Goal: Information Seeking & Learning: Learn about a topic

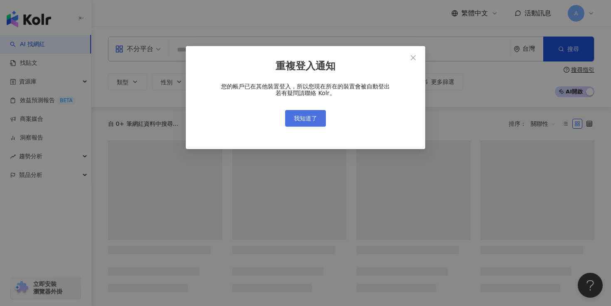
click at [311, 119] on span "我知道了" at bounding box center [305, 118] width 23 height 7
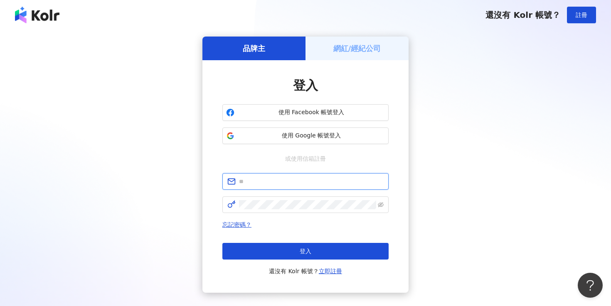
click at [312, 182] on input "text" at bounding box center [311, 181] width 145 height 9
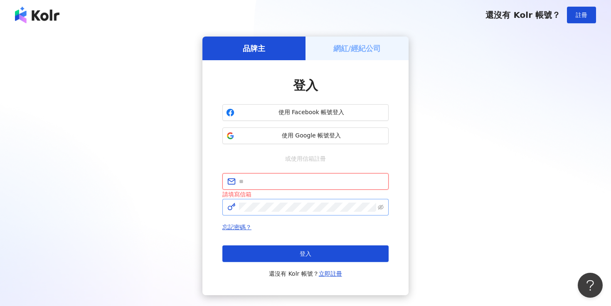
type input "**********"
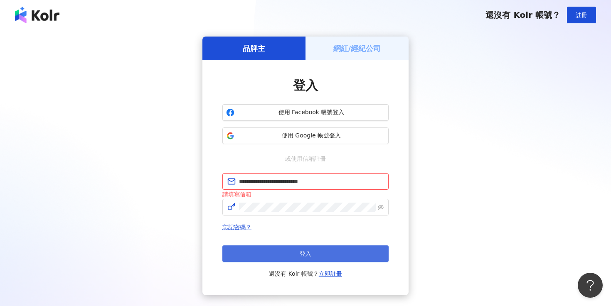
click at [323, 253] on button "登入" at bounding box center [305, 254] width 166 height 17
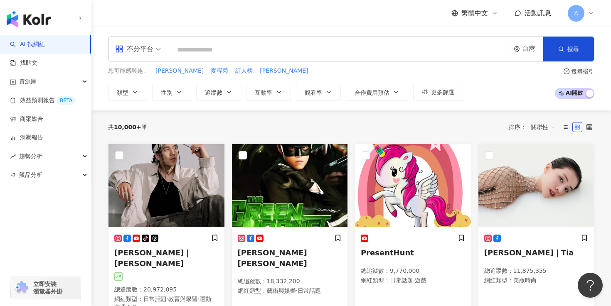
click at [250, 52] on input "search" at bounding box center [340, 50] width 334 height 16
paste input "********"
type input "********"
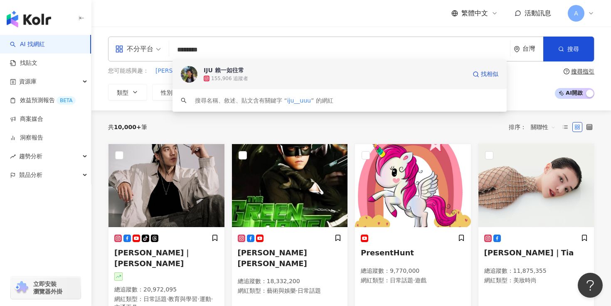
click at [273, 74] on div "155,906 追蹤者" at bounding box center [335, 78] width 263 height 8
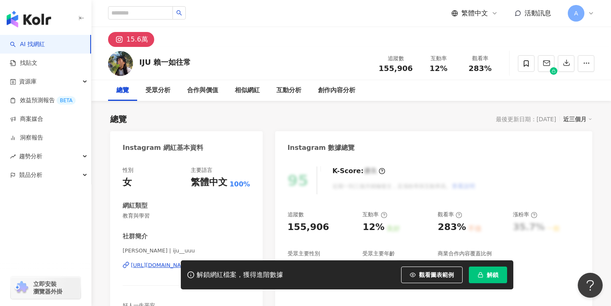
click at [479, 272] on icon "button" at bounding box center [481, 275] width 6 height 6
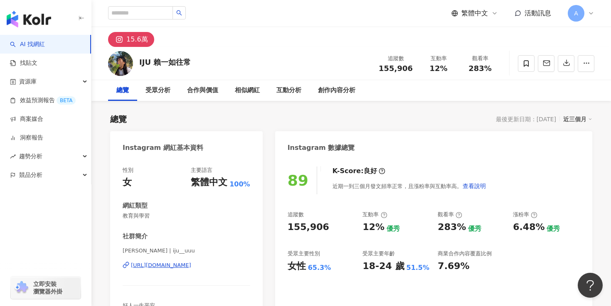
click at [51, 22] on div "button" at bounding box center [45, 17] width 91 height 35
click at [37, 20] on img "button" at bounding box center [29, 19] width 44 height 17
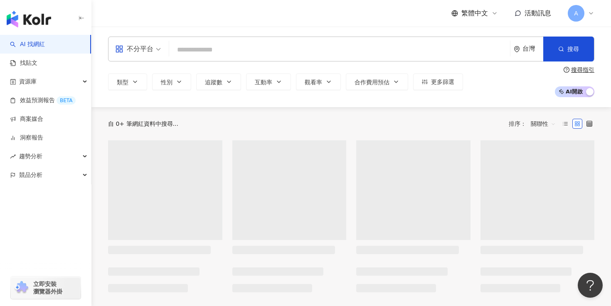
click at [140, 42] on div "不分平台" at bounding box center [134, 48] width 38 height 13
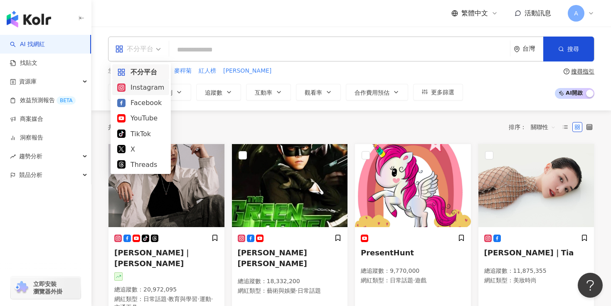
click at [143, 85] on div "Instagram" at bounding box center [140, 87] width 47 height 10
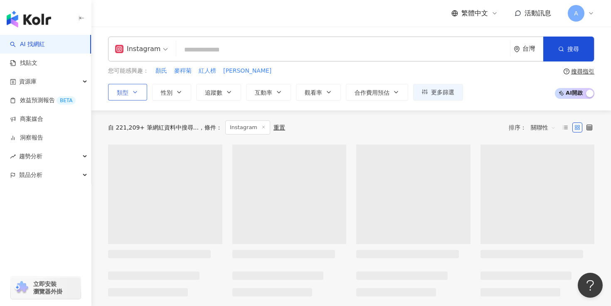
click at [133, 89] on icon "button" at bounding box center [135, 92] width 7 height 7
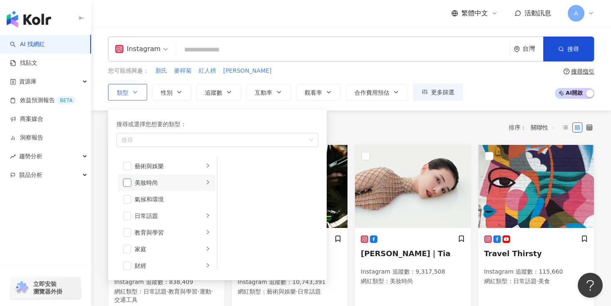
click at [127, 182] on span "button" at bounding box center [127, 183] width 8 height 8
click at [148, 182] on div "美妝時尚" at bounding box center [169, 182] width 69 height 9
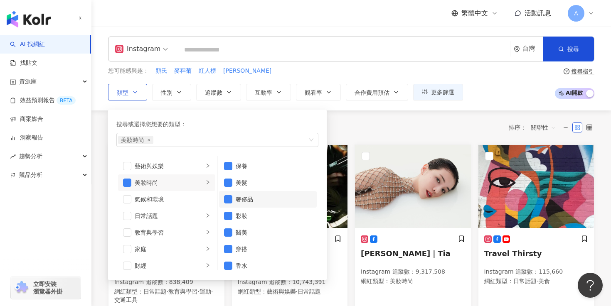
scroll to position [5, 0]
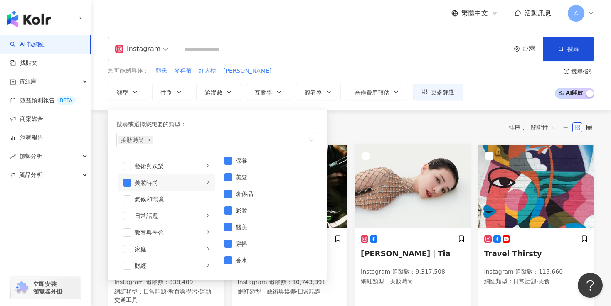
click at [338, 122] on div "共 10,000+ 筆 條件 ： Instagram 重置 排序： 關聯性" at bounding box center [351, 128] width 486 height 14
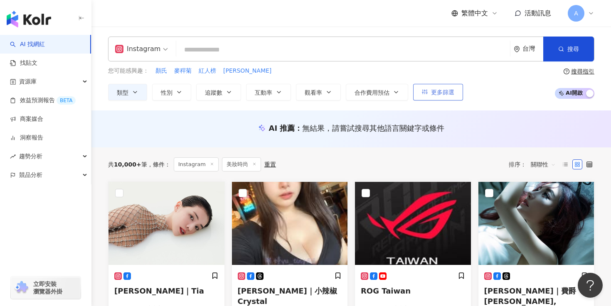
click at [442, 93] on span "更多篩選" at bounding box center [442, 92] width 23 height 7
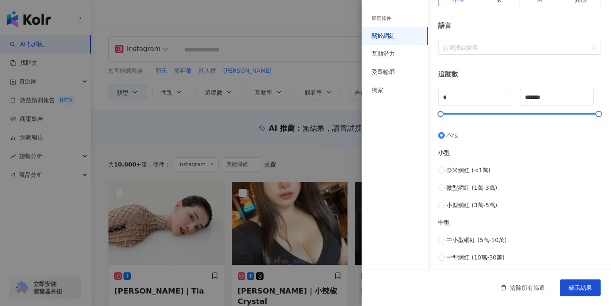
scroll to position [221, 0]
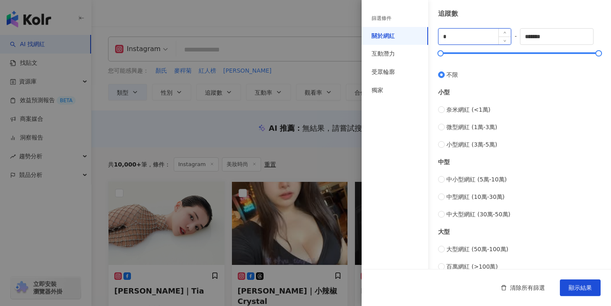
click at [460, 37] on input "*" at bounding box center [475, 37] width 72 height 16
type input "******"
click at [562, 37] on input "*******" at bounding box center [557, 37] width 72 height 16
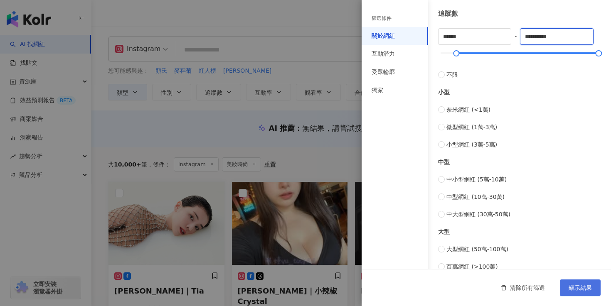
type input "**********"
click at [579, 281] on button "顯示結果" at bounding box center [580, 288] width 41 height 17
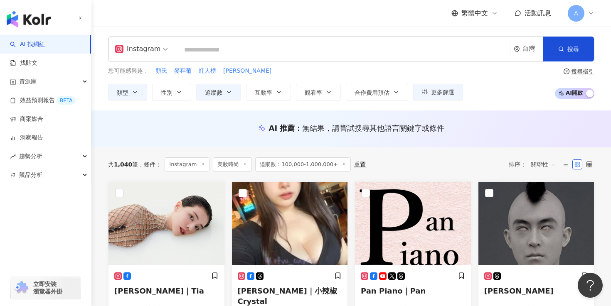
click at [554, 163] on span "關聯性" at bounding box center [543, 164] width 25 height 13
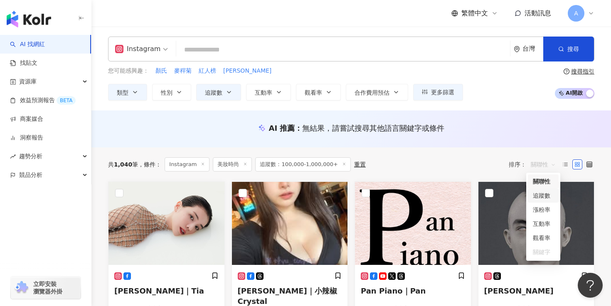
click at [544, 191] on div "追蹤數" at bounding box center [543, 195] width 21 height 9
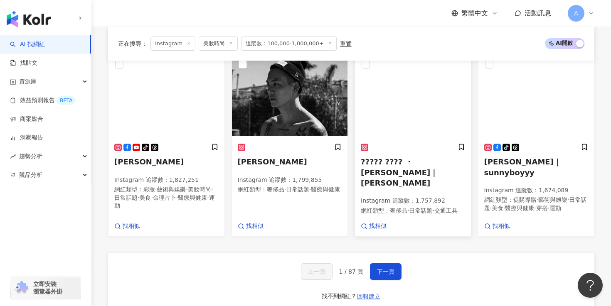
scroll to position [526, 0]
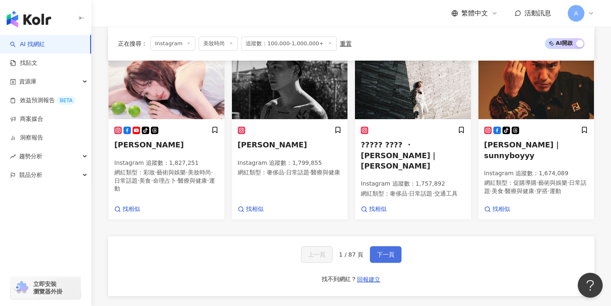
click at [386, 247] on button "下一頁" at bounding box center [386, 255] width 32 height 17
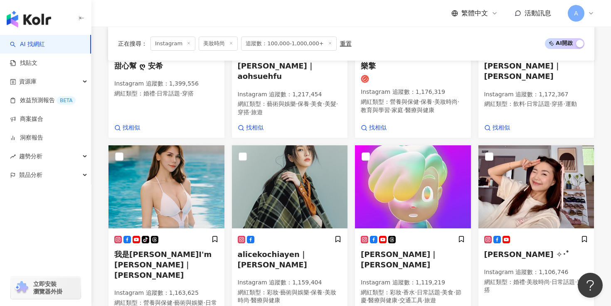
scroll to position [490, 0]
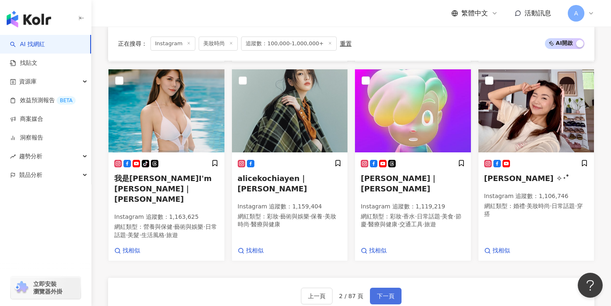
click at [391, 288] on button "下一頁" at bounding box center [386, 296] width 32 height 17
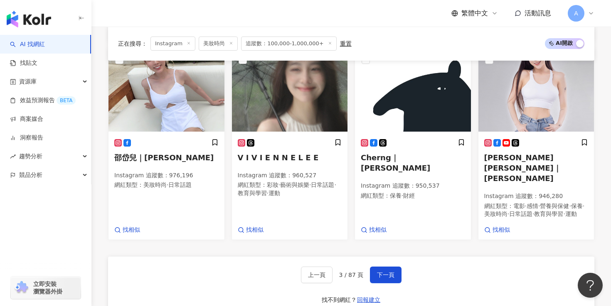
scroll to position [547, 0]
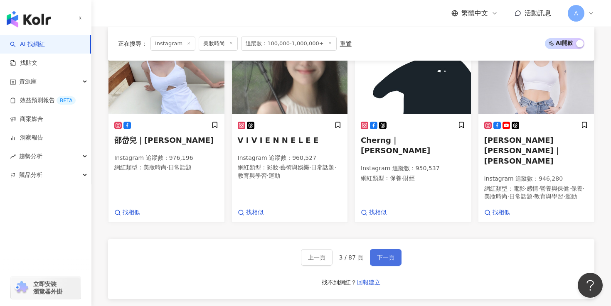
click at [393, 254] on span "下一頁" at bounding box center [385, 257] width 17 height 7
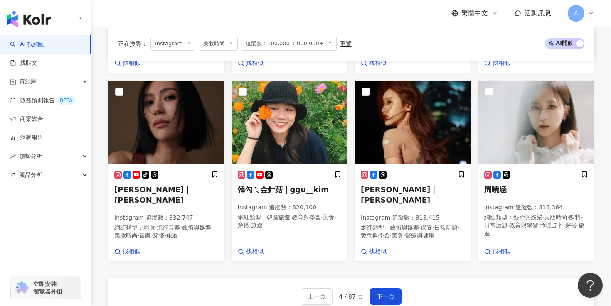
scroll to position [479, 0]
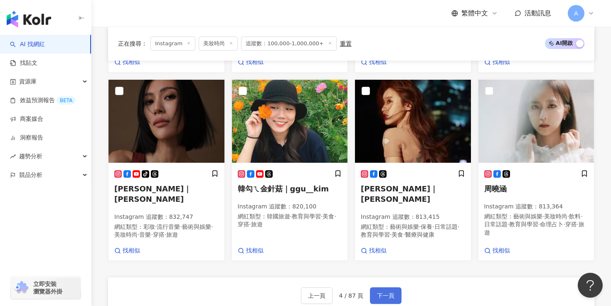
click at [390, 293] on span "下一頁" at bounding box center [385, 296] width 17 height 7
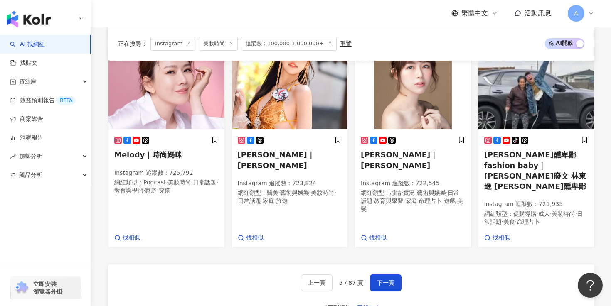
scroll to position [522, 0]
click at [393, 274] on button "下一頁" at bounding box center [386, 282] width 32 height 17
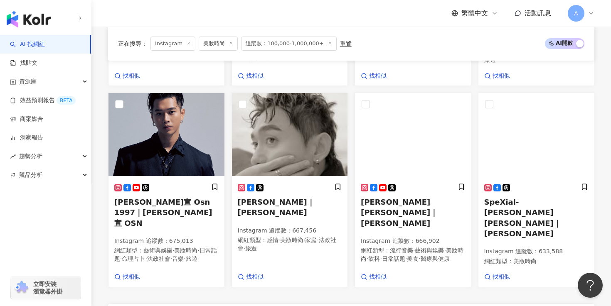
scroll to position [496, 0]
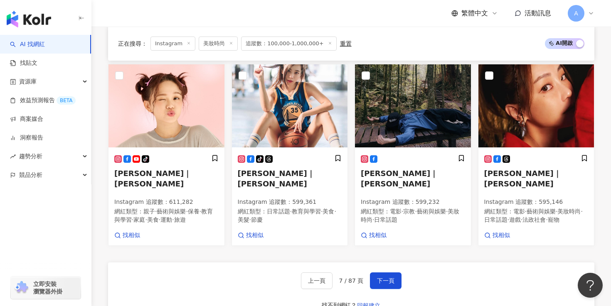
scroll to position [498, 0]
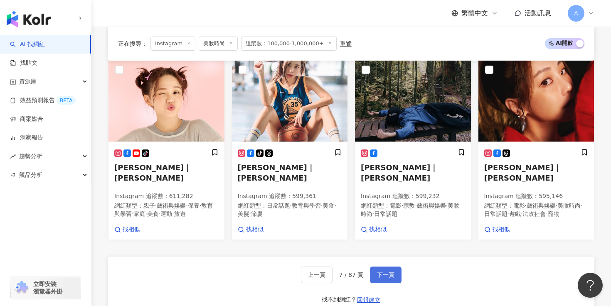
click at [399, 267] on button "下一頁" at bounding box center [386, 275] width 32 height 17
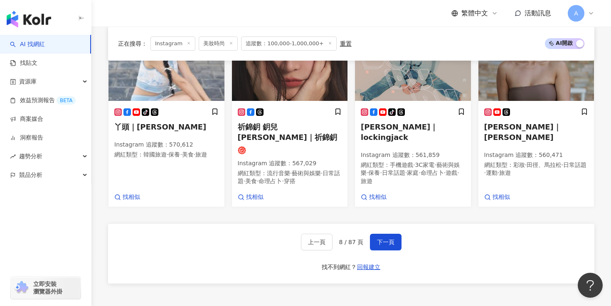
scroll to position [577, 0]
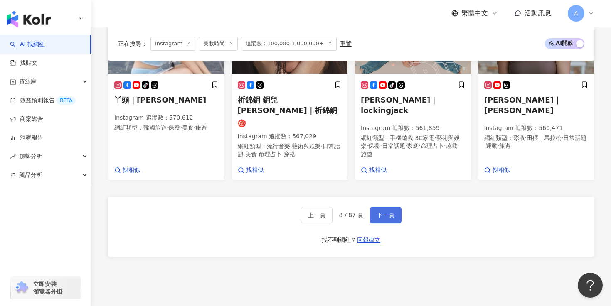
click at [370, 207] on button "下一頁" at bounding box center [386, 215] width 32 height 17
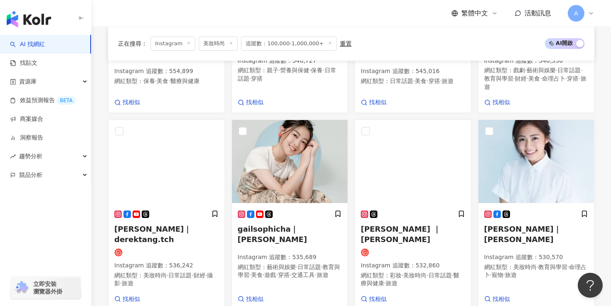
scroll to position [483, 0]
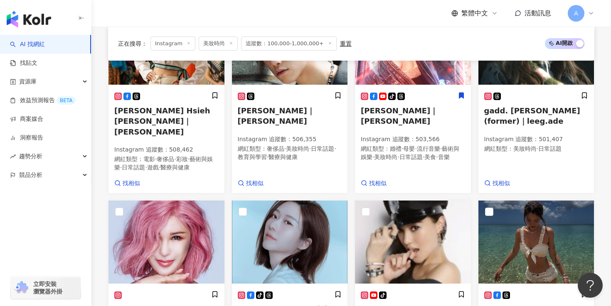
scroll to position [476, 0]
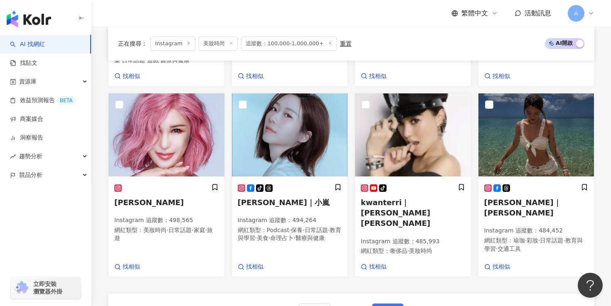
click at [384, 306] on span "下一頁" at bounding box center [387, 312] width 17 height 7
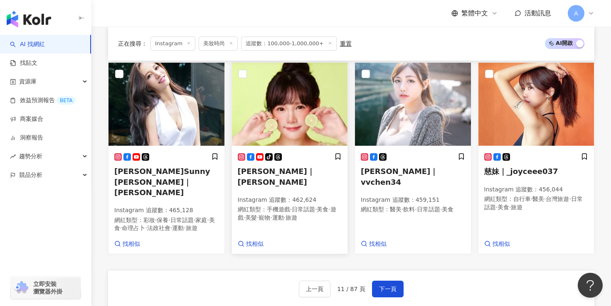
scroll to position [608, 0]
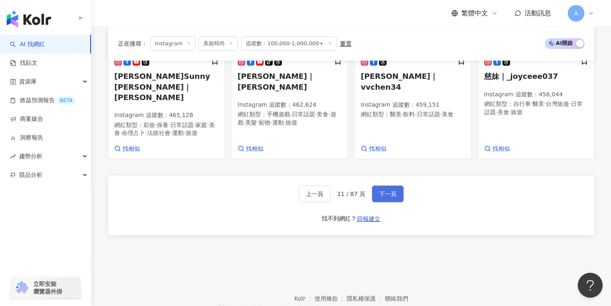
click at [386, 191] on span "下一頁" at bounding box center [387, 194] width 17 height 7
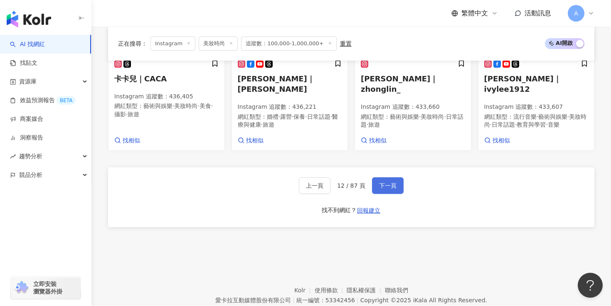
click at [388, 178] on button "下一頁" at bounding box center [388, 186] width 32 height 17
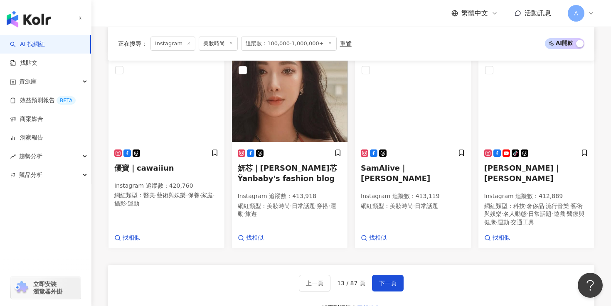
scroll to position [543, 0]
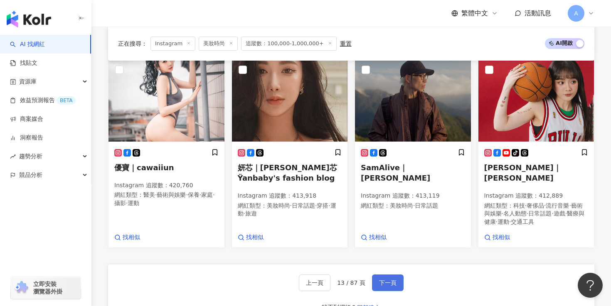
click at [388, 275] on button "下一頁" at bounding box center [388, 283] width 32 height 17
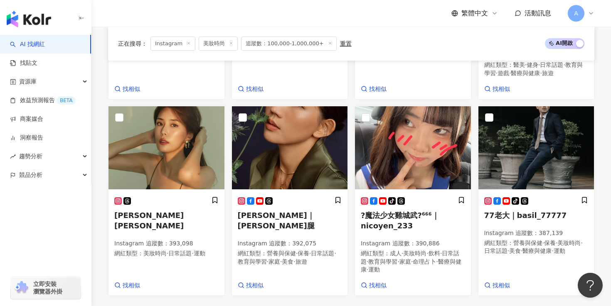
scroll to position [464, 0]
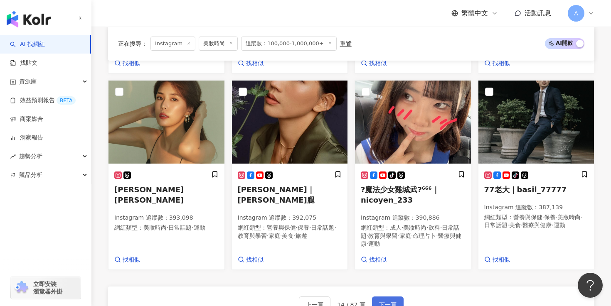
click at [383, 297] on button "下一頁" at bounding box center [388, 305] width 32 height 17
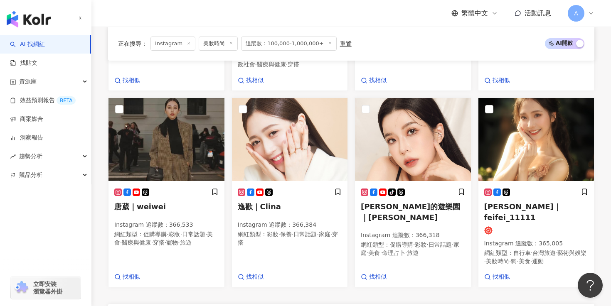
scroll to position [619, 0]
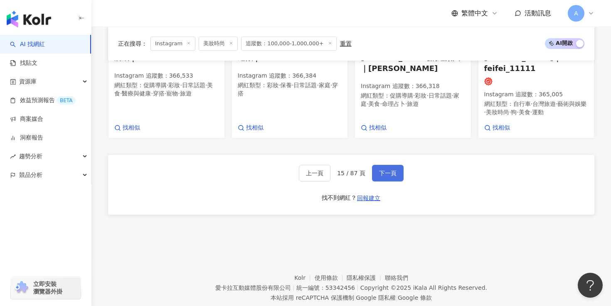
click at [385, 170] on span "下一頁" at bounding box center [387, 173] width 17 height 7
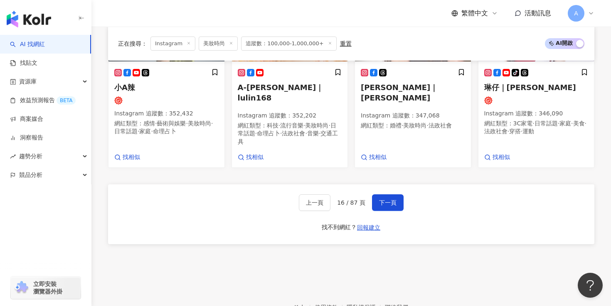
scroll to position [572, 0]
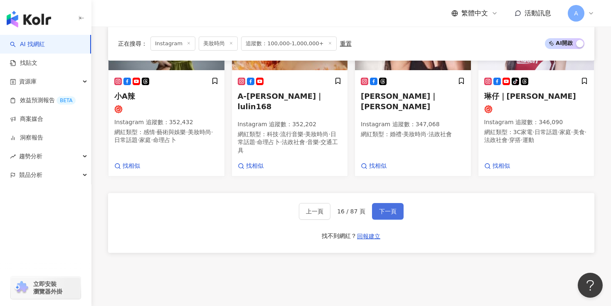
click at [390, 208] on span "下一頁" at bounding box center [387, 211] width 17 height 7
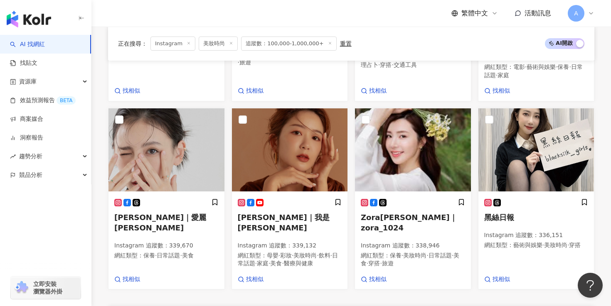
scroll to position [573, 0]
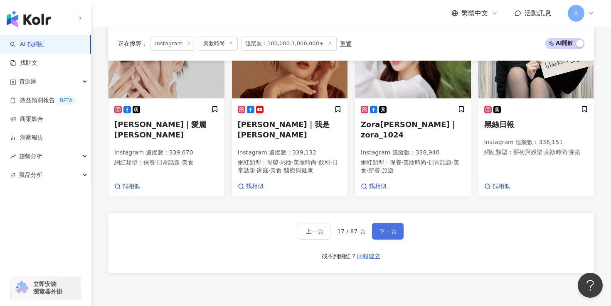
click at [385, 228] on span "下一頁" at bounding box center [387, 231] width 17 height 7
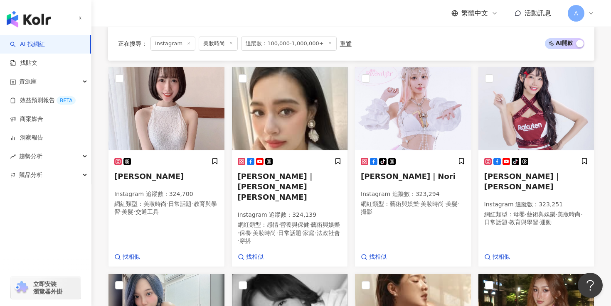
scroll to position [498, 0]
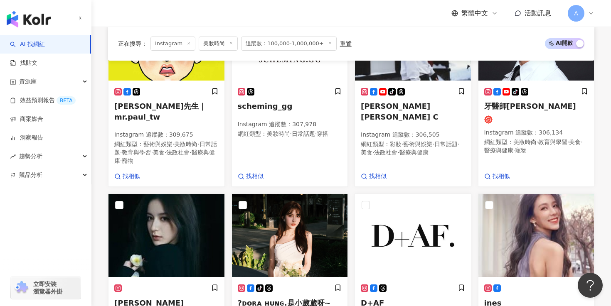
scroll to position [477, 0]
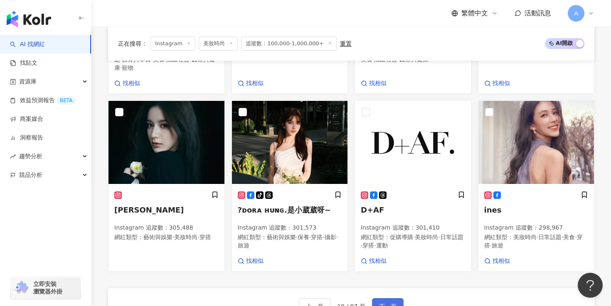
click at [394, 304] on span "下一頁" at bounding box center [387, 307] width 17 height 7
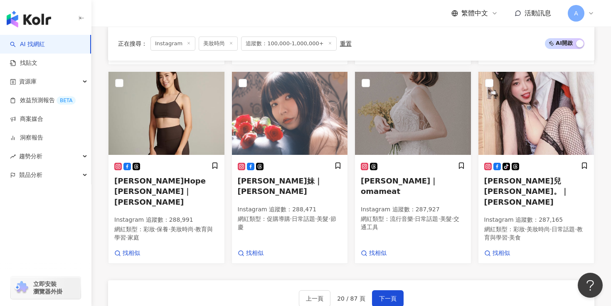
scroll to position [511, 0]
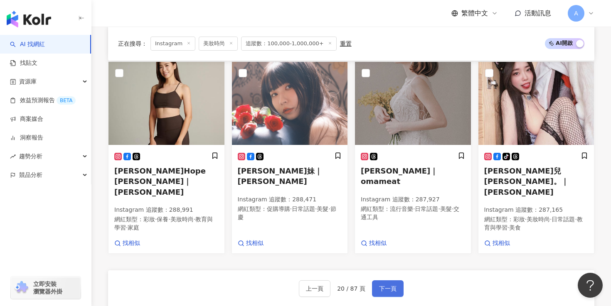
click at [397, 281] on button "下一頁" at bounding box center [388, 289] width 32 height 17
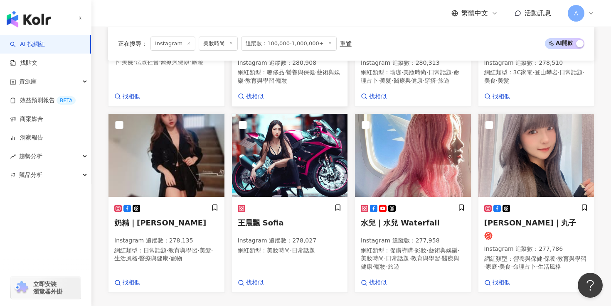
scroll to position [490, 0]
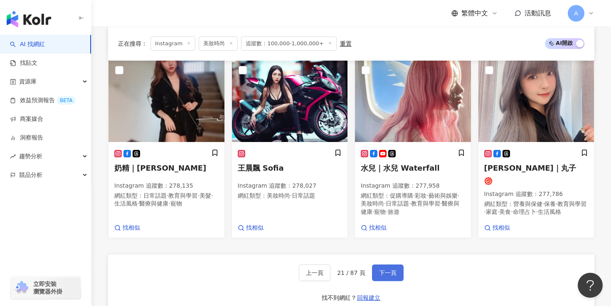
click at [386, 272] on span "下一頁" at bounding box center [387, 273] width 17 height 7
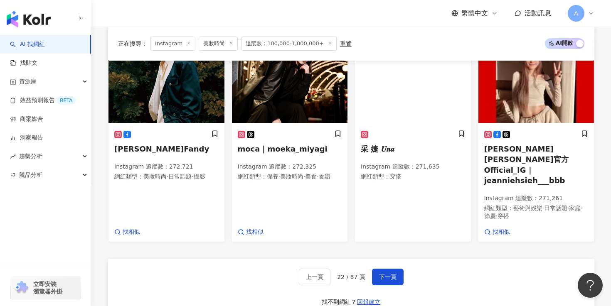
scroll to position [496, 0]
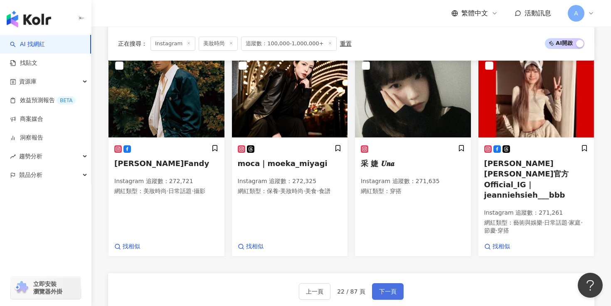
click at [391, 289] on span "下一頁" at bounding box center [387, 292] width 17 height 7
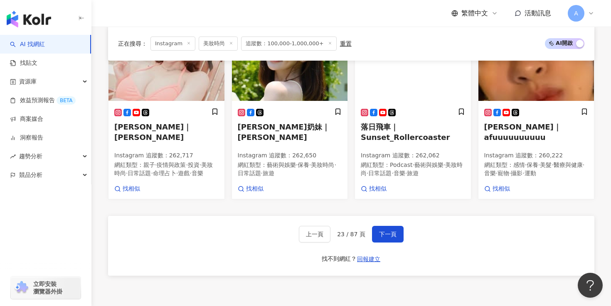
scroll to position [512, 0]
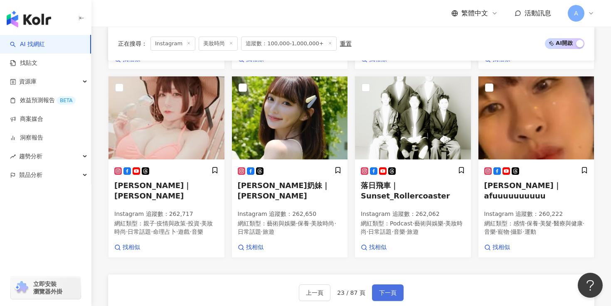
click at [394, 290] on span "下一頁" at bounding box center [387, 293] width 17 height 7
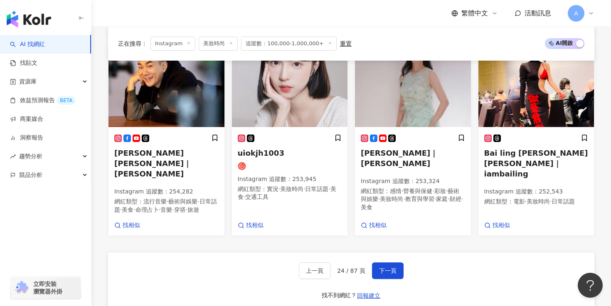
scroll to position [514, 0]
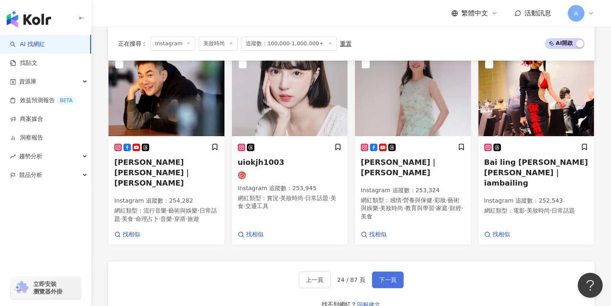
click at [397, 273] on button "下一頁" at bounding box center [388, 280] width 32 height 17
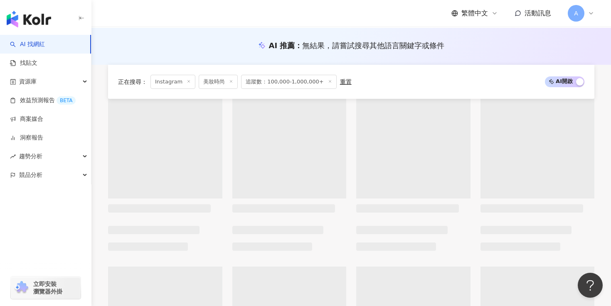
scroll to position [0, 0]
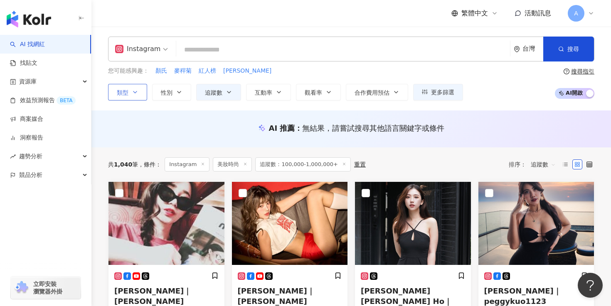
click at [139, 94] on button "類型" at bounding box center [127, 92] width 39 height 17
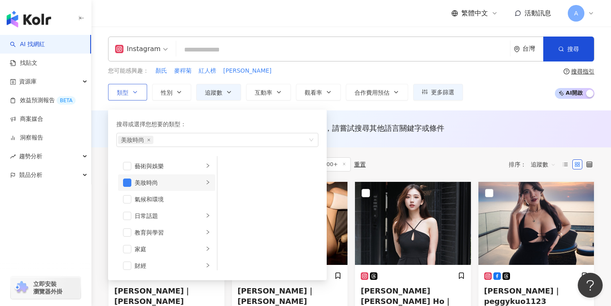
click at [191, 184] on div "美妝時尚" at bounding box center [169, 182] width 69 height 9
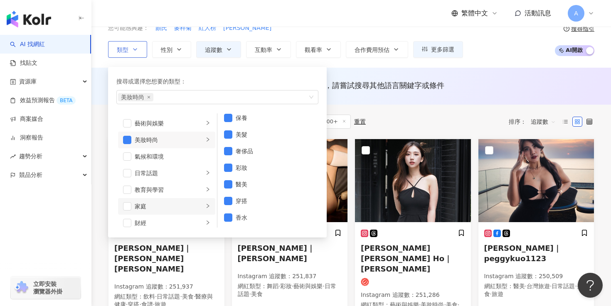
scroll to position [57, 0]
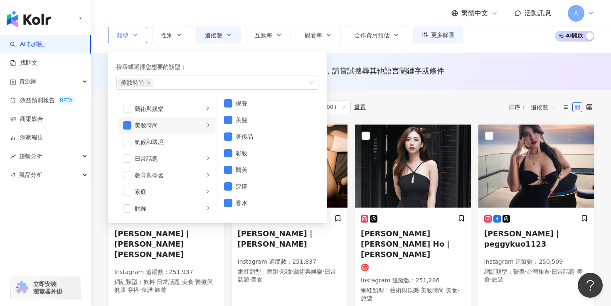
click at [176, 131] on li "美妝時尚" at bounding box center [166, 125] width 97 height 17
click at [175, 158] on div "日常話題" at bounding box center [169, 158] width 69 height 9
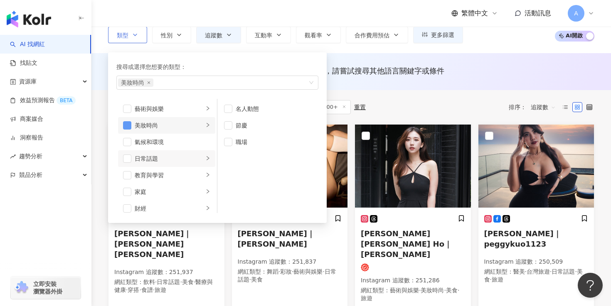
click at [128, 126] on span "button" at bounding box center [127, 125] width 8 height 8
click at [175, 108] on div "藝術與娛樂" at bounding box center [169, 108] width 69 height 9
click at [192, 128] on div "美妝時尚" at bounding box center [169, 125] width 69 height 9
click at [188, 151] on li "日常話題" at bounding box center [166, 159] width 97 height 17
click at [185, 179] on div "教育與學習" at bounding box center [169, 175] width 69 height 9
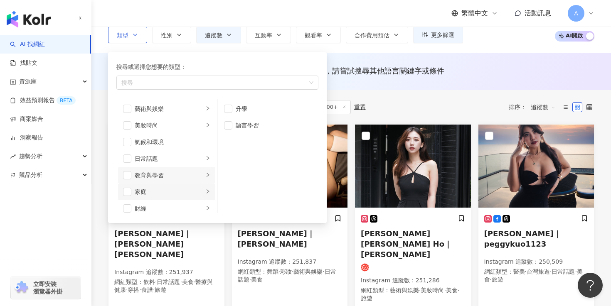
click at [187, 193] on div "家庭" at bounding box center [169, 192] width 69 height 9
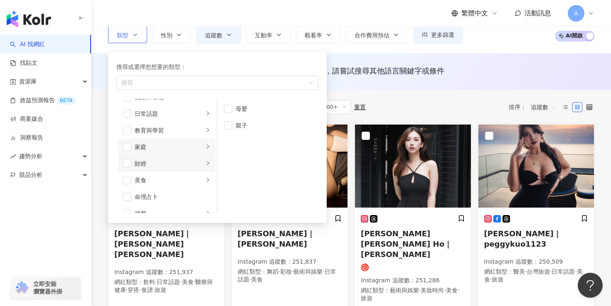
click at [178, 166] on div "財經" at bounding box center [169, 163] width 69 height 9
click at [178, 183] on div "美食" at bounding box center [169, 180] width 69 height 9
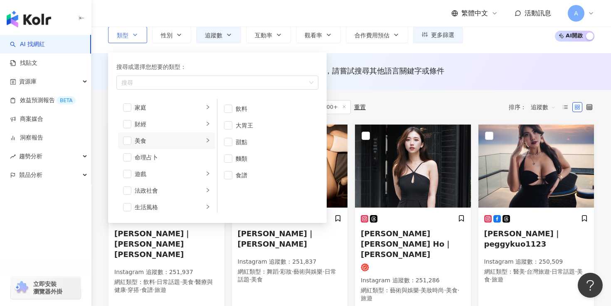
scroll to position [85, 0]
click at [179, 170] on div "遊戲" at bounding box center [169, 173] width 69 height 9
click at [180, 144] on div "法政社會" at bounding box center [169, 142] width 69 height 9
click at [180, 160] on div "生活風格" at bounding box center [169, 159] width 69 height 9
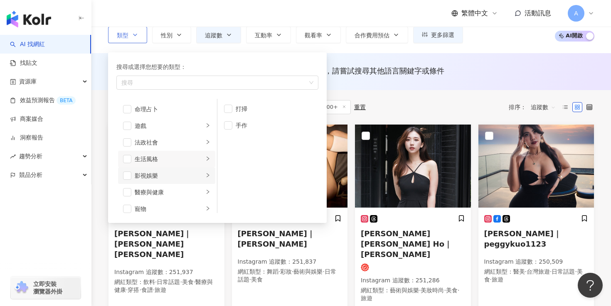
click at [180, 173] on div "影視娛樂" at bounding box center [169, 175] width 69 height 9
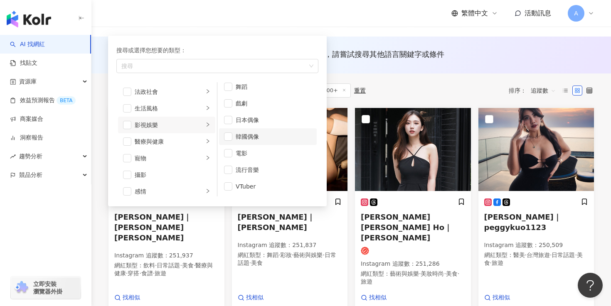
scroll to position [83, 0]
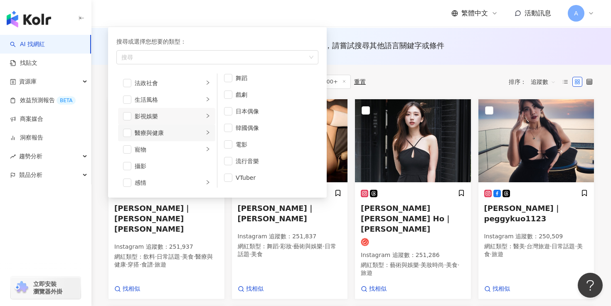
click at [188, 134] on div "醫療與健康" at bounding box center [169, 132] width 69 height 9
click at [189, 153] on div "寵物" at bounding box center [169, 149] width 69 height 9
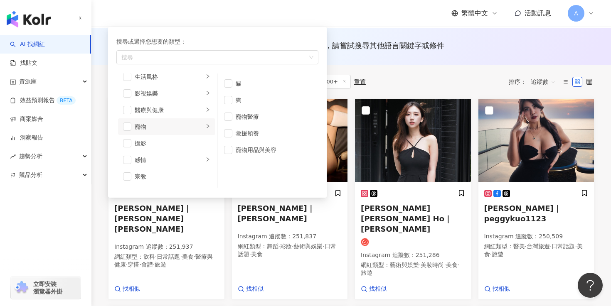
scroll to position [225, 0]
click at [131, 155] on span "button" at bounding box center [127, 158] width 8 height 8
click at [226, 217] on div "楊碧甄｜漢娜妞 Hannah Yang Instagram 追蹤數 ： 251,937 網紅類型 ： 飲料 · 日常話題 · 美食 · 醫療與健康 · 穿搭 …" at bounding box center [166, 199] width 123 height 201
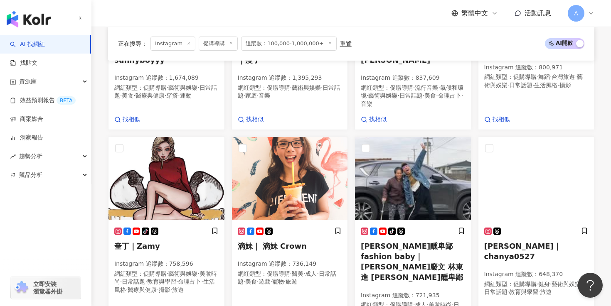
scroll to position [52, 0]
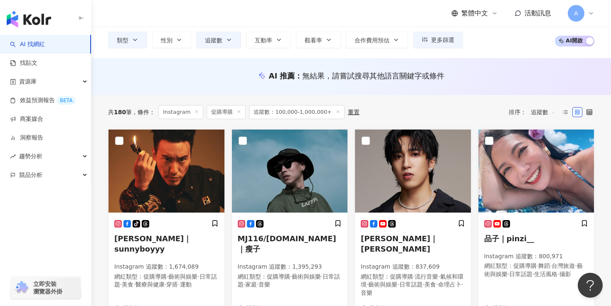
click at [537, 119] on div "追蹤數" at bounding box center [543, 113] width 34 height 14
click at [538, 119] on span "追蹤數" at bounding box center [543, 112] width 25 height 13
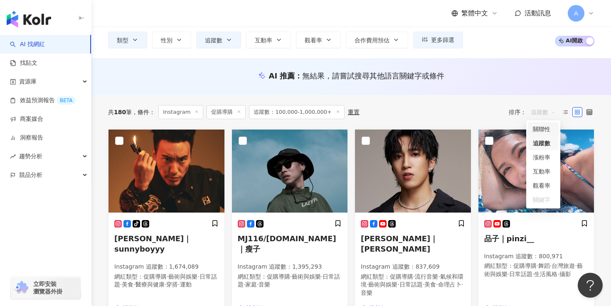
click at [543, 128] on div "關聯性" at bounding box center [543, 129] width 21 height 9
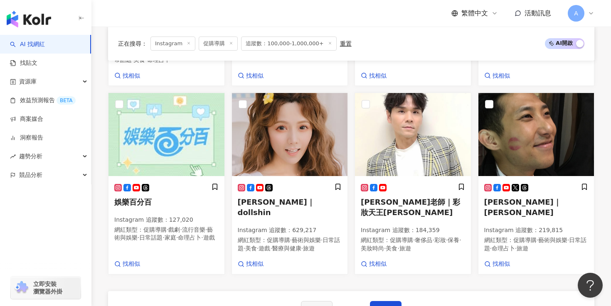
scroll to position [552, 0]
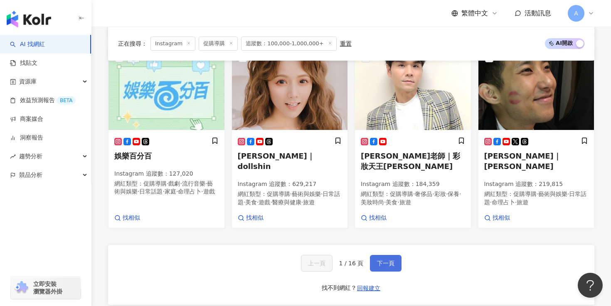
click at [386, 255] on button "下一頁" at bounding box center [386, 263] width 32 height 17
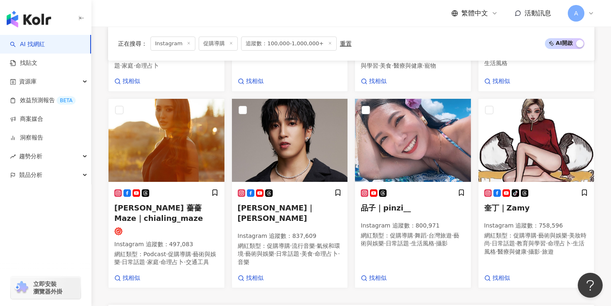
scroll to position [537, 0]
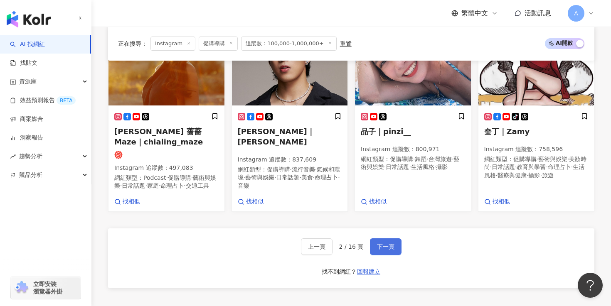
click at [394, 248] on span "下一頁" at bounding box center [385, 247] width 17 height 7
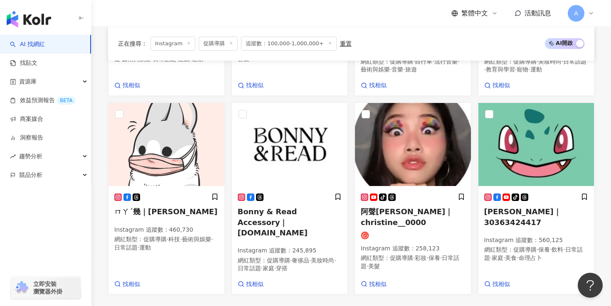
scroll to position [526, 0]
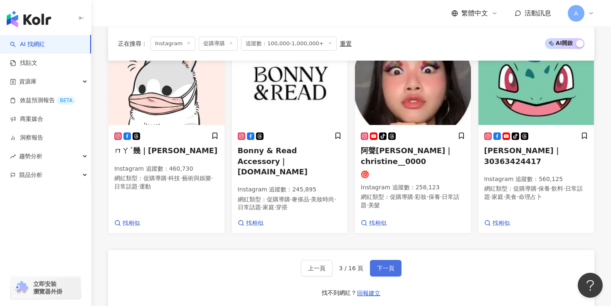
click at [382, 261] on button "下一頁" at bounding box center [386, 268] width 32 height 17
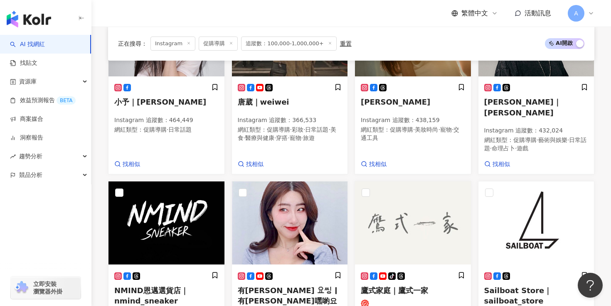
scroll to position [484, 0]
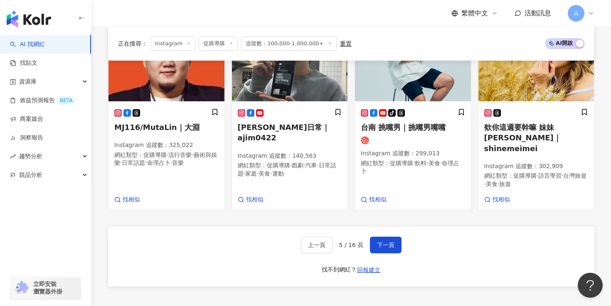
scroll to position [637, 0]
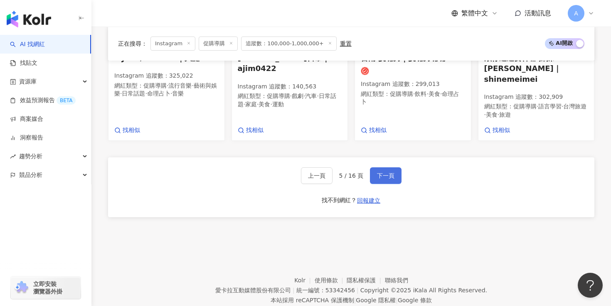
click at [389, 173] on span "下一頁" at bounding box center [385, 176] width 17 height 7
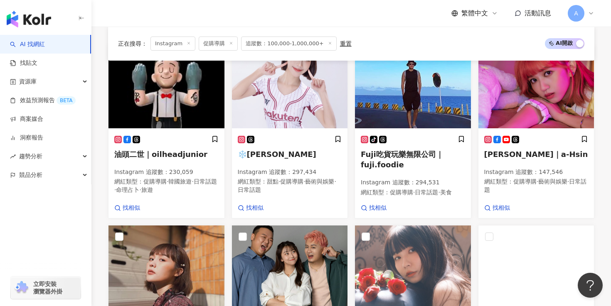
scroll to position [138, 0]
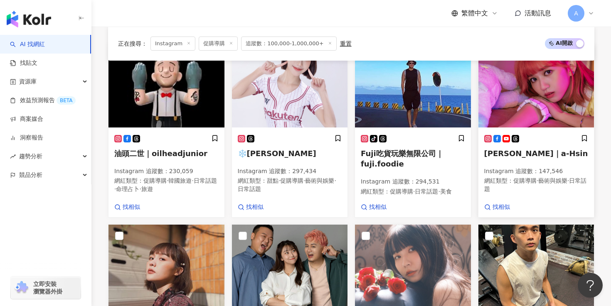
click at [503, 84] on img at bounding box center [537, 85] width 116 height 83
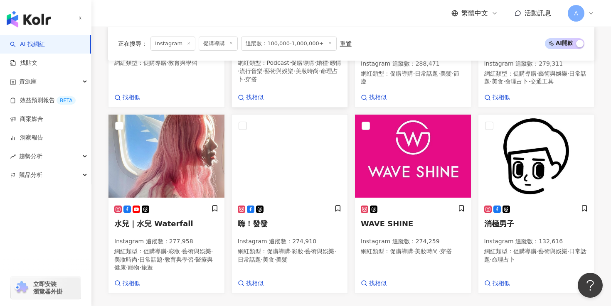
scroll to position [475, 0]
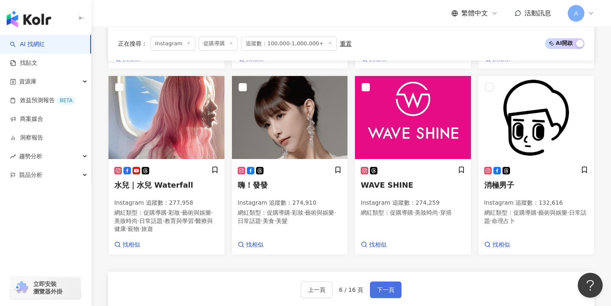
click at [390, 287] on span "下一頁" at bounding box center [385, 290] width 17 height 7
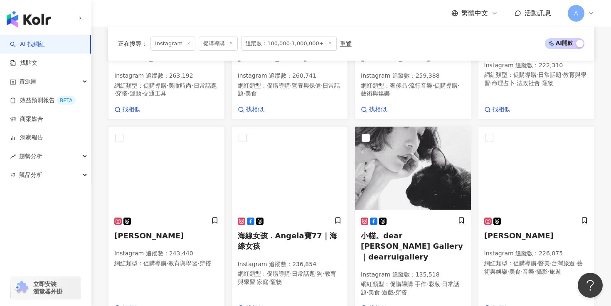
scroll to position [476, 0]
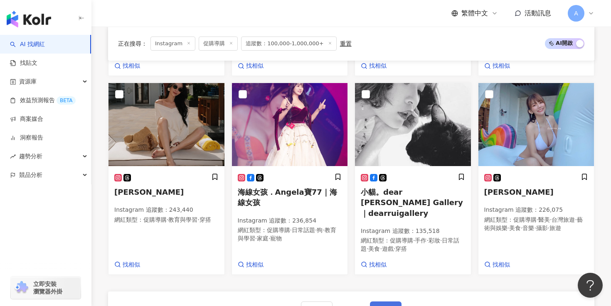
click at [397, 302] on button "下一頁" at bounding box center [386, 310] width 32 height 17
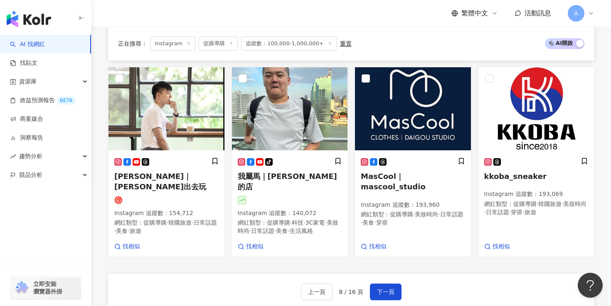
scroll to position [523, 0]
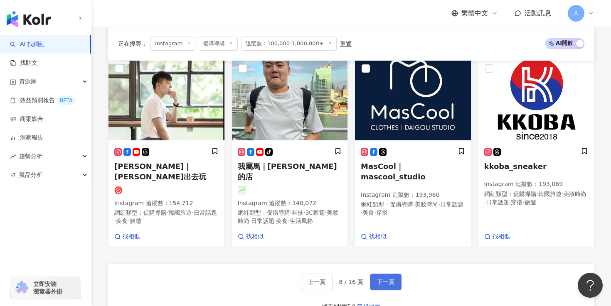
click at [379, 279] on span "下一頁" at bounding box center [385, 282] width 17 height 7
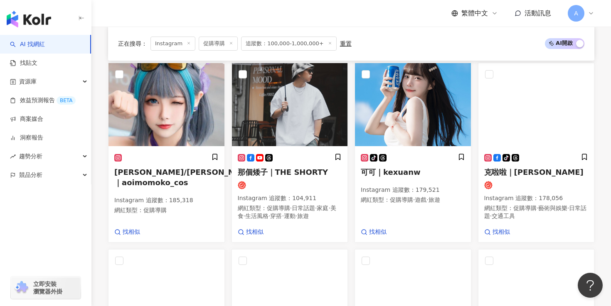
scroll to position [530, 0]
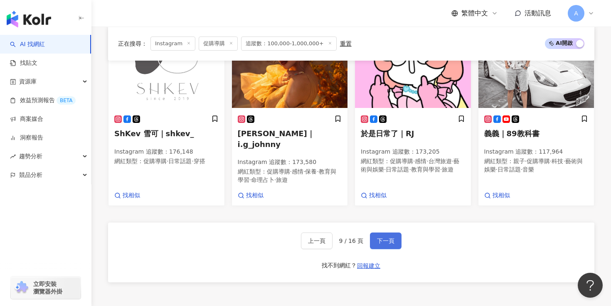
click at [389, 238] on span "下一頁" at bounding box center [385, 241] width 17 height 7
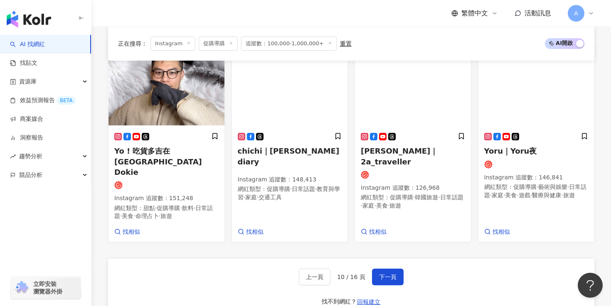
scroll to position [614, 0]
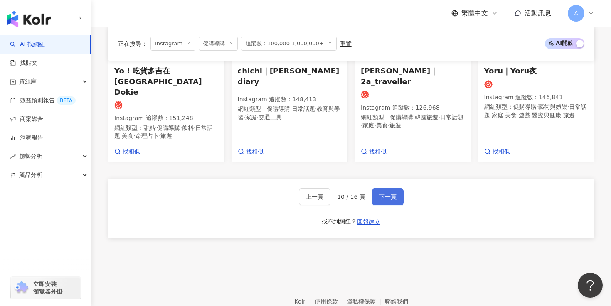
click at [389, 189] on button "下一頁" at bounding box center [388, 197] width 32 height 17
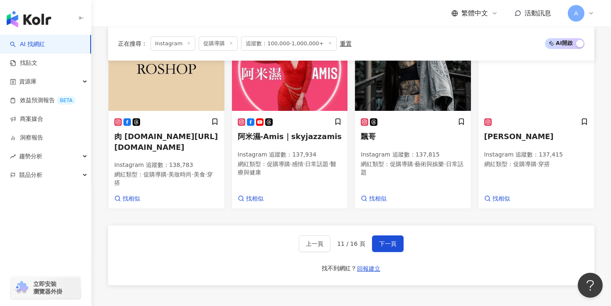
scroll to position [551, 0]
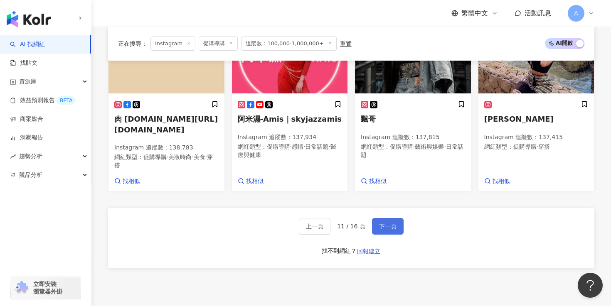
click at [383, 223] on span "下一頁" at bounding box center [387, 226] width 17 height 7
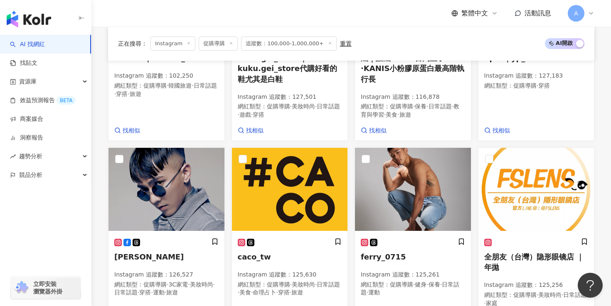
scroll to position [504, 0]
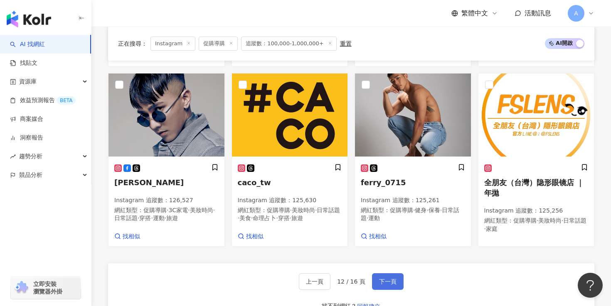
click at [392, 282] on span "下一頁" at bounding box center [387, 282] width 17 height 7
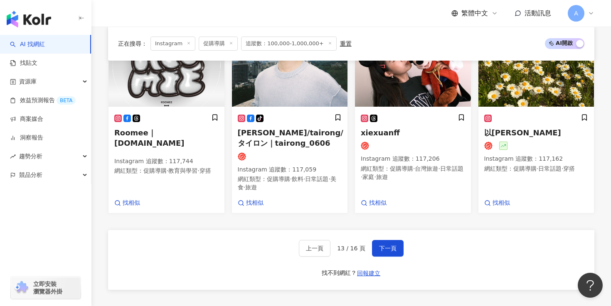
scroll to position [446, 0]
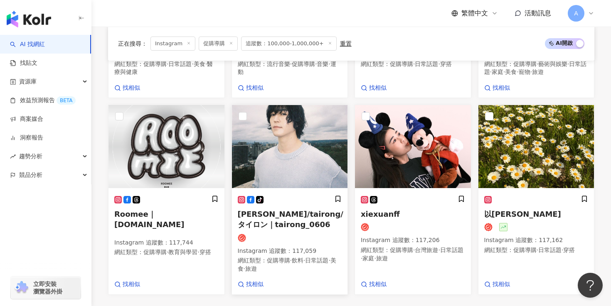
click at [348, 243] on link "tiktok-icon 太榮/tairong/タイロン｜tairong_0606 Instagram 追蹤數 ： 117,059 網紅類型 ： 促購導購 · …" at bounding box center [290, 200] width 117 height 190
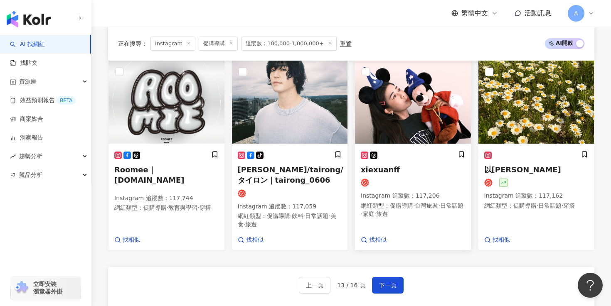
scroll to position [550, 0]
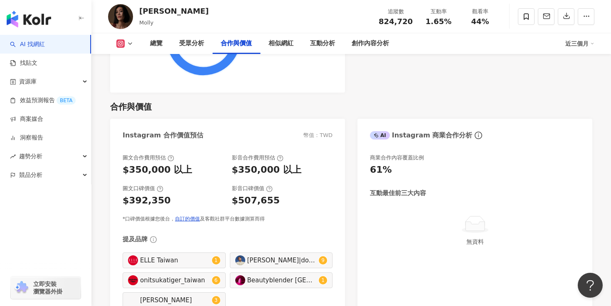
scroll to position [1183, 0]
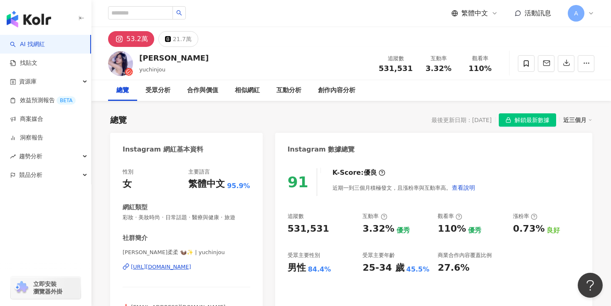
scroll to position [188, 0]
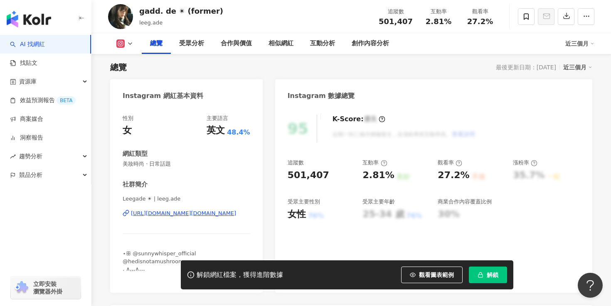
scroll to position [113, 0]
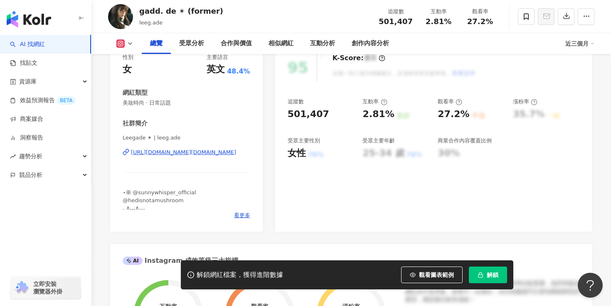
click at [490, 274] on span "解鎖" at bounding box center [493, 275] width 12 height 7
click at [174, 153] on div "https://www.instagram.com/leeg.ade/" at bounding box center [183, 152] width 105 height 7
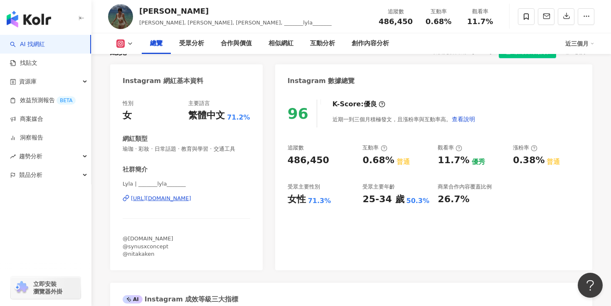
scroll to position [65, 0]
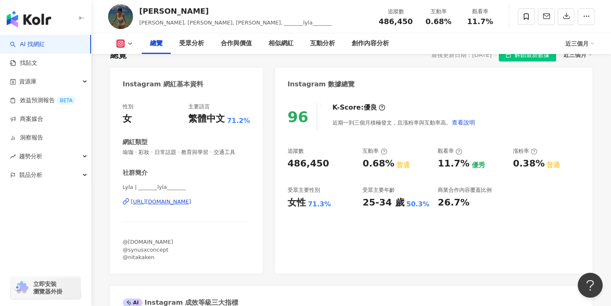
click at [191, 202] on div "[URL][DOMAIN_NAME]" at bounding box center [161, 201] width 60 height 7
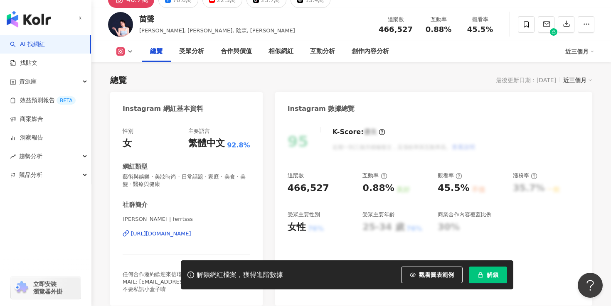
scroll to position [121, 0]
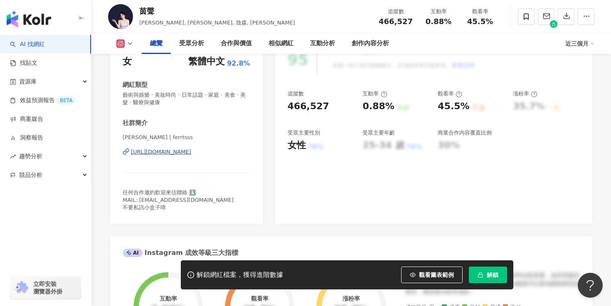
click at [489, 271] on button "解鎖" at bounding box center [488, 275] width 38 height 17
click at [191, 153] on div "https://www.instagram.com/ferrtsss/" at bounding box center [161, 151] width 60 height 7
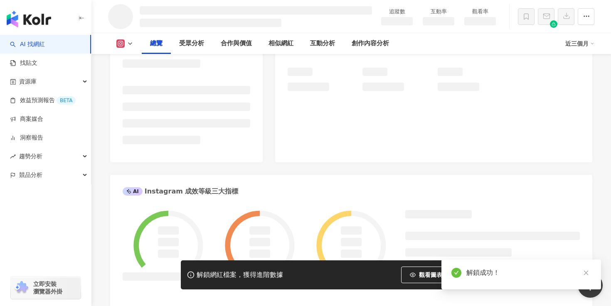
scroll to position [341, 0]
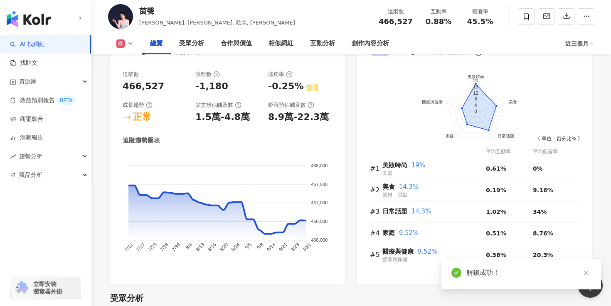
scroll to position [495, 0]
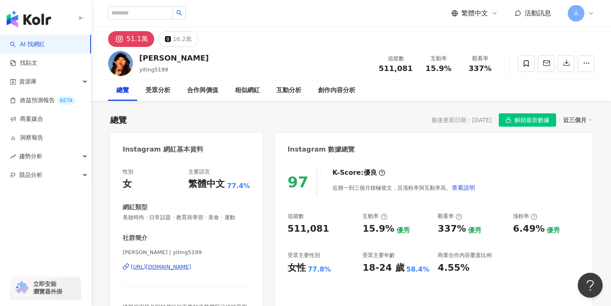
click at [176, 264] on div "https://www.instagram.com/yiting5199/" at bounding box center [161, 267] width 60 height 7
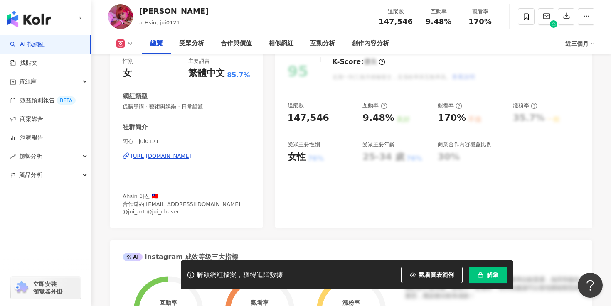
scroll to position [88, 0]
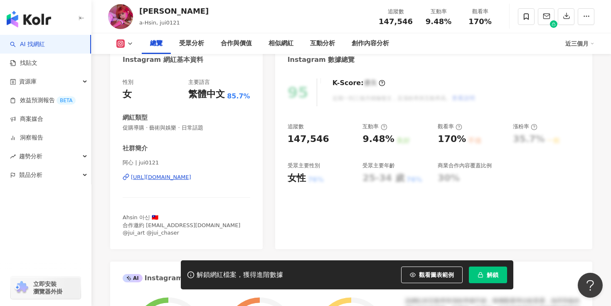
click at [207, 181] on div "阿心 | jui0121 https://www.instagram.com/jui0121/" at bounding box center [187, 183] width 128 height 49
click at [191, 178] on div "https://www.instagram.com/jui0121/" at bounding box center [161, 177] width 60 height 7
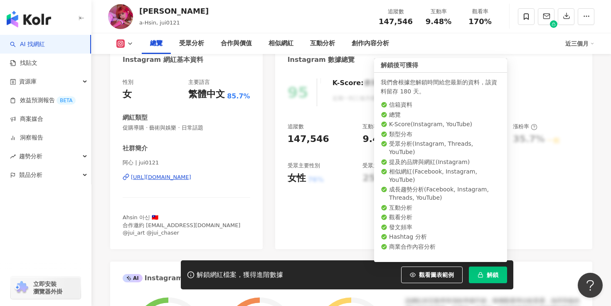
click at [480, 279] on button "解鎖" at bounding box center [488, 275] width 38 height 17
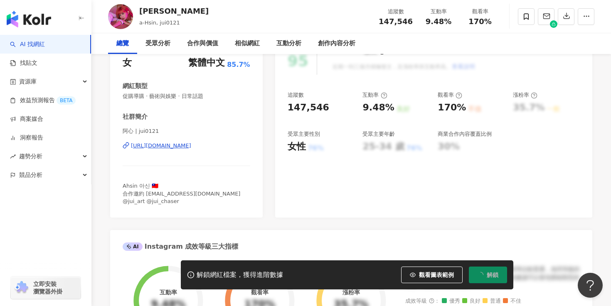
scroll to position [0, 0]
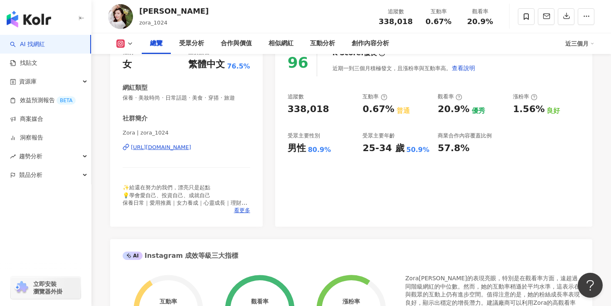
scroll to position [316, 0]
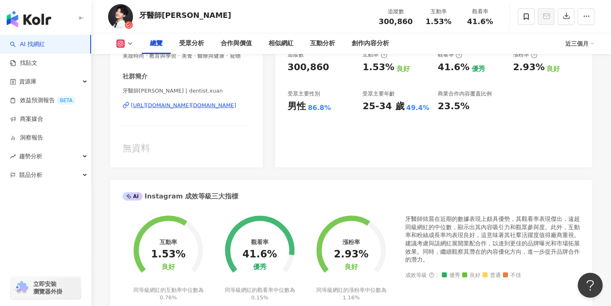
scroll to position [141, 0]
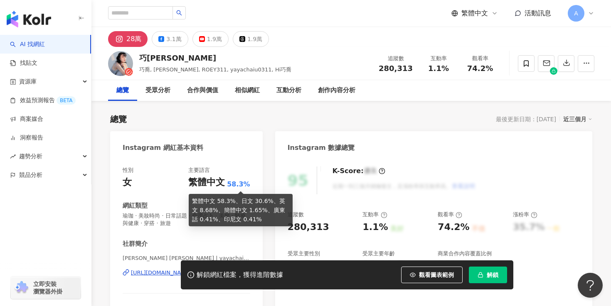
scroll to position [67, 0]
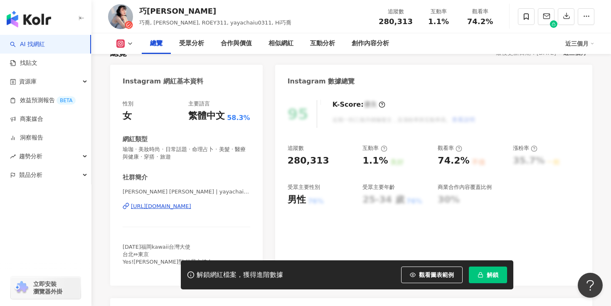
click at [190, 208] on div "https://www.instagram.com/yayachaiu0311/" at bounding box center [161, 206] width 60 height 7
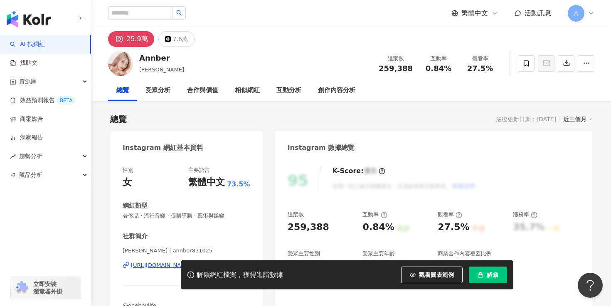
scroll to position [69, 0]
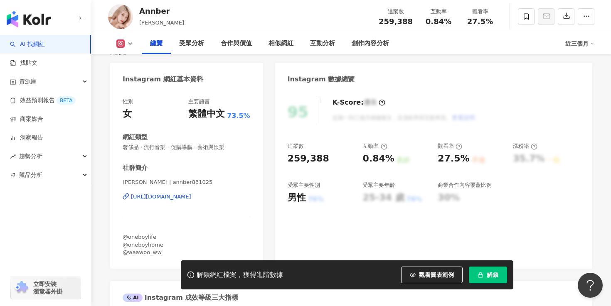
click at [191, 198] on div "https://www.instagram.com/annber831025/" at bounding box center [161, 196] width 60 height 7
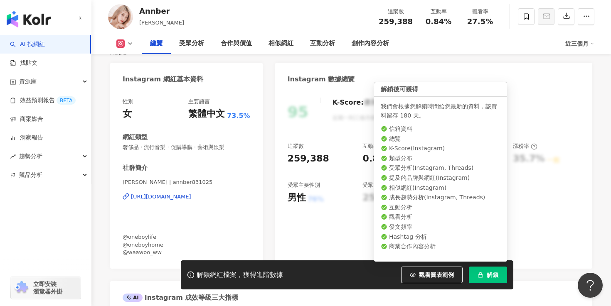
click at [496, 276] on span "解鎖" at bounding box center [493, 275] width 12 height 7
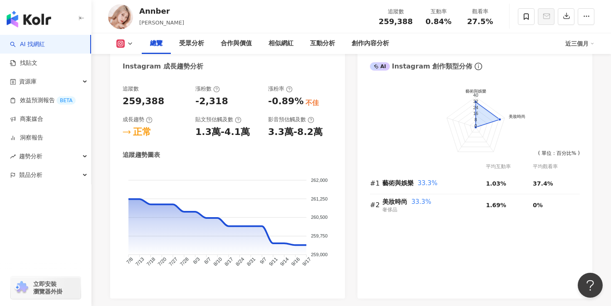
scroll to position [507, 0]
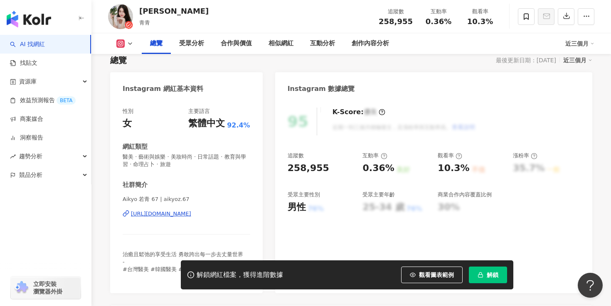
scroll to position [59, 0]
click at [187, 211] on div "[URL][DOMAIN_NAME]" at bounding box center [161, 213] width 60 height 7
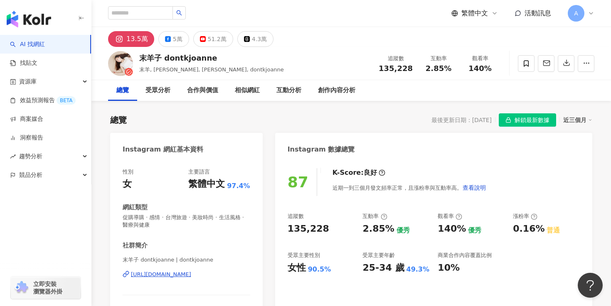
scroll to position [125, 0]
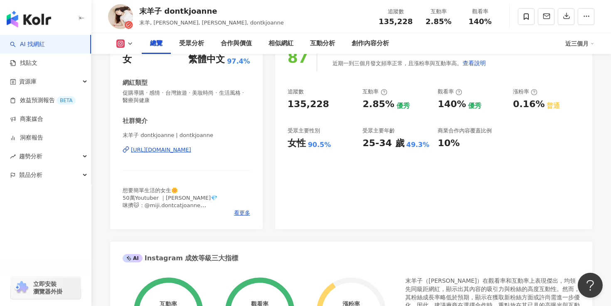
click at [191, 150] on div "https://www.instagram.com/dontkjoanne/" at bounding box center [161, 149] width 60 height 7
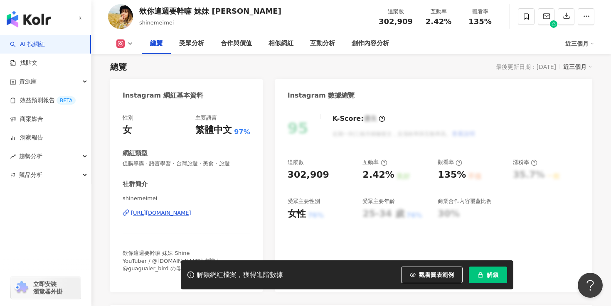
scroll to position [53, 0]
click at [481, 268] on button "解鎖" at bounding box center [488, 275] width 38 height 17
click at [191, 211] on div "[URL][DOMAIN_NAME]" at bounding box center [161, 212] width 60 height 7
